Goal: Task Accomplishment & Management: Manage account settings

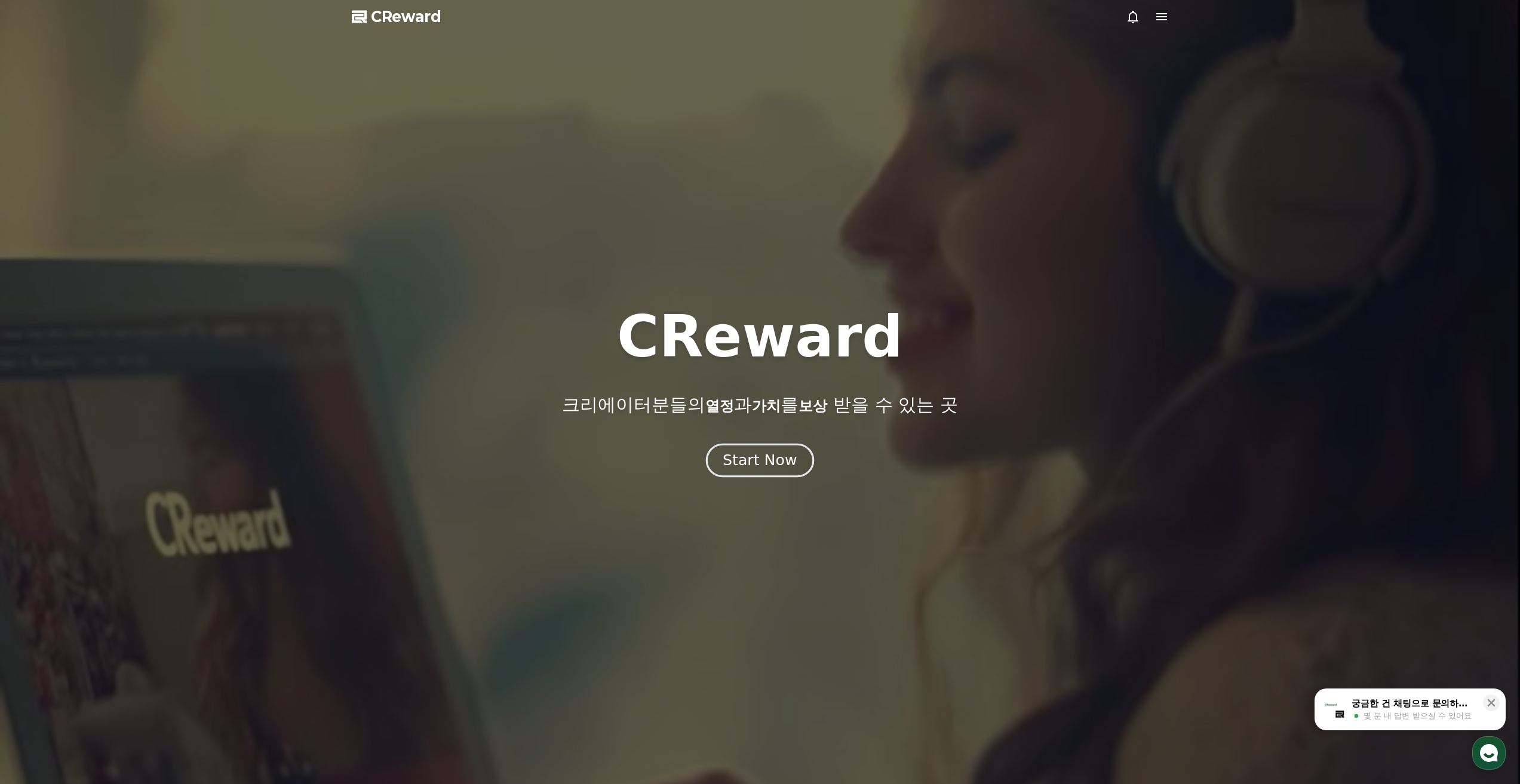
click at [758, 459] on div "Start Now" at bounding box center [760, 461] width 74 height 21
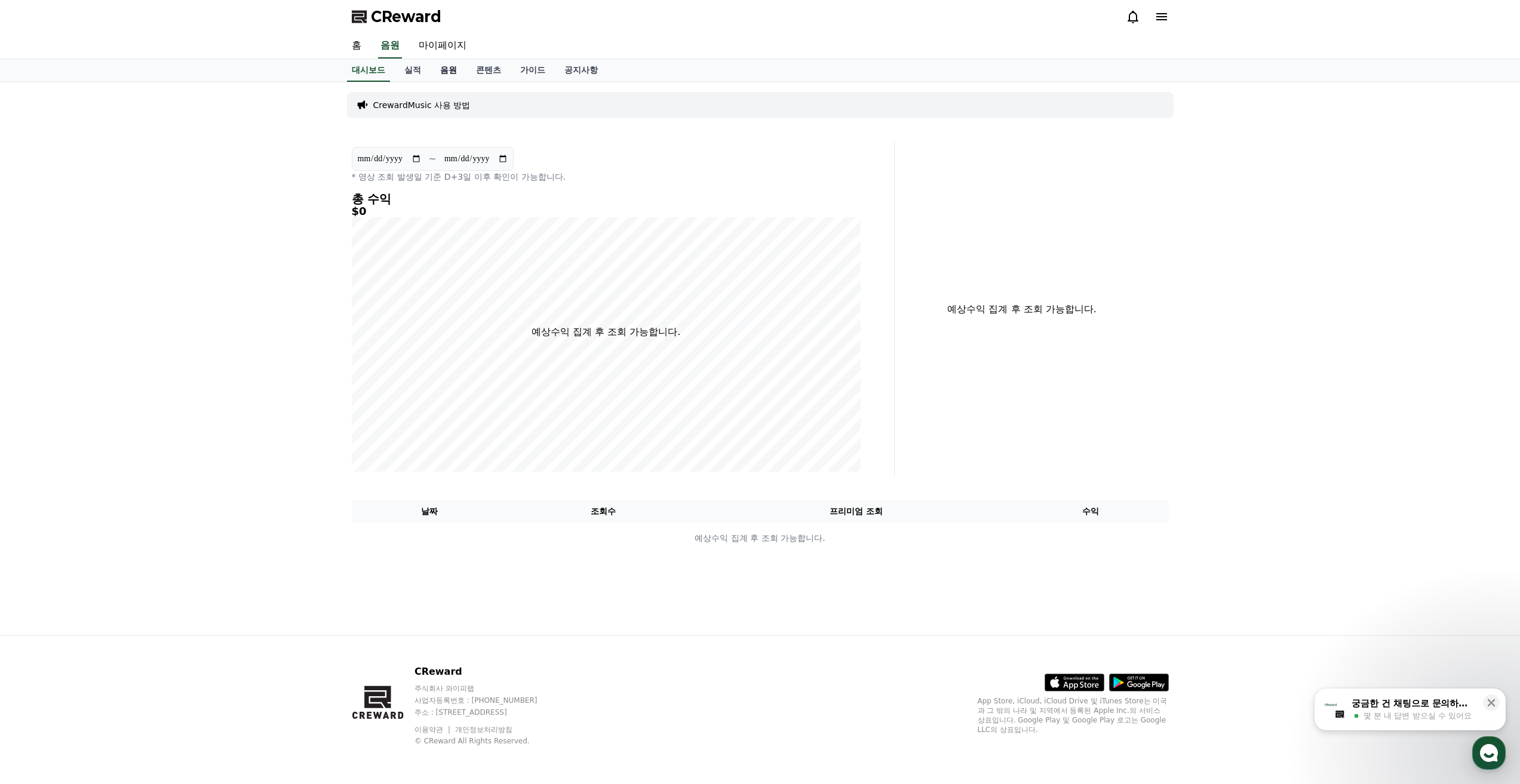
click at [454, 69] on link "음원" at bounding box center [448, 70] width 36 height 22
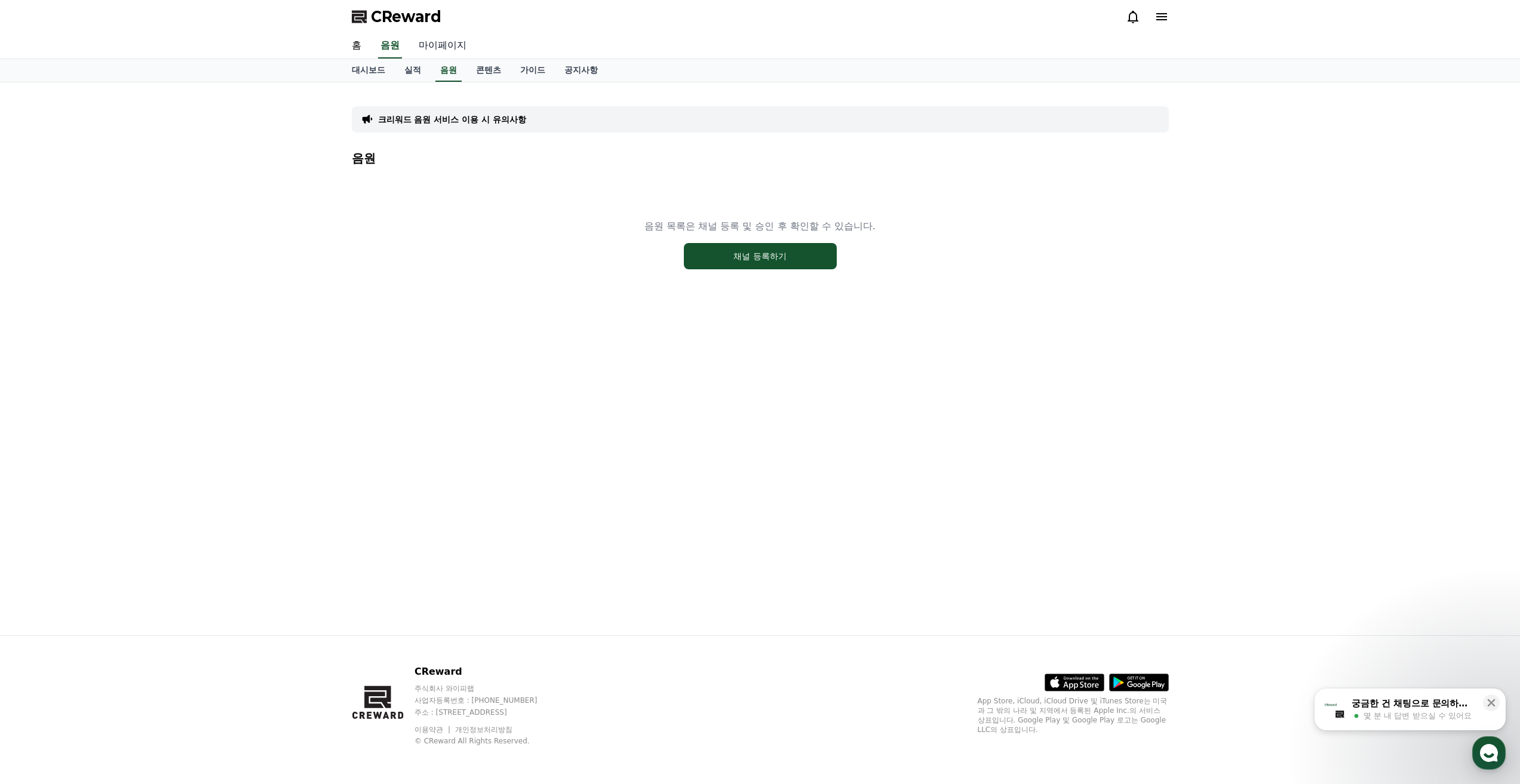
click at [433, 44] on link "마이페이지" at bounding box center [442, 46] width 67 height 25
select select "**********"
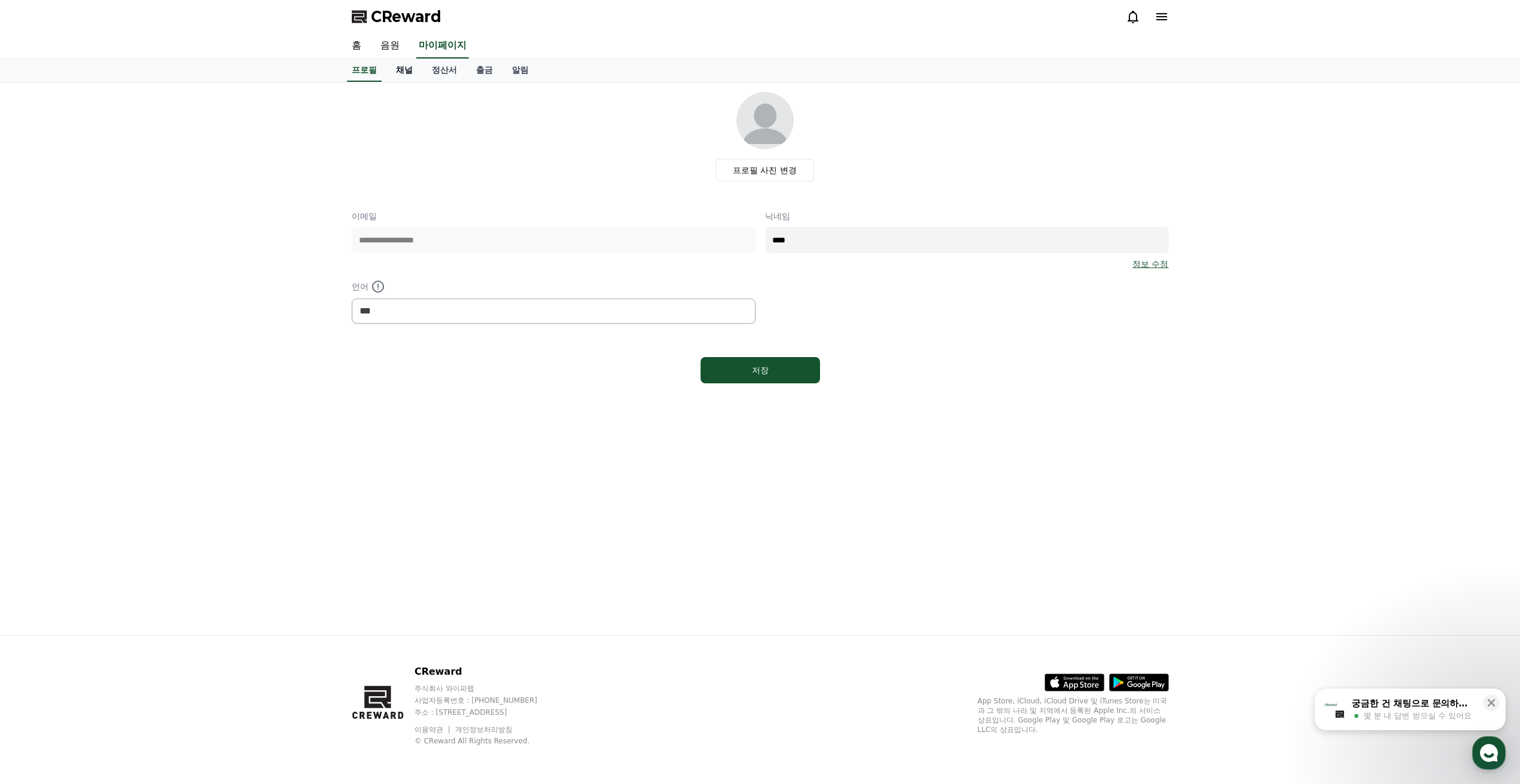
click at [393, 70] on link "채널" at bounding box center [404, 70] width 36 height 22
click at [403, 72] on link "채널" at bounding box center [404, 70] width 26 height 22
